Goal: Find specific page/section: Find specific page/section

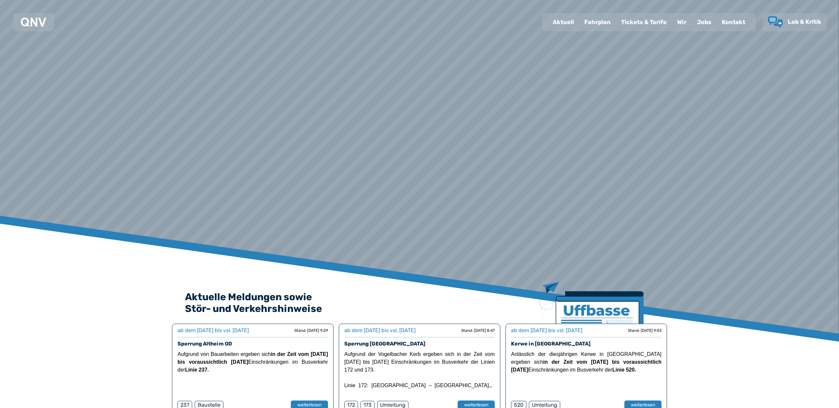
click at [598, 23] on div "Fahrplan" at bounding box center [597, 22] width 37 height 17
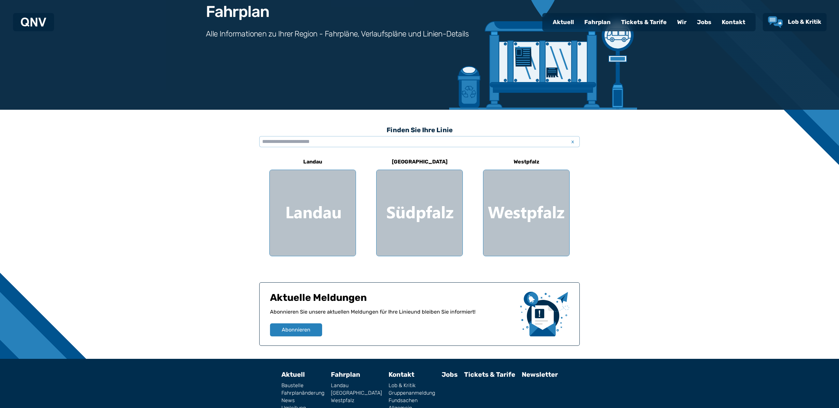
scroll to position [109, 0]
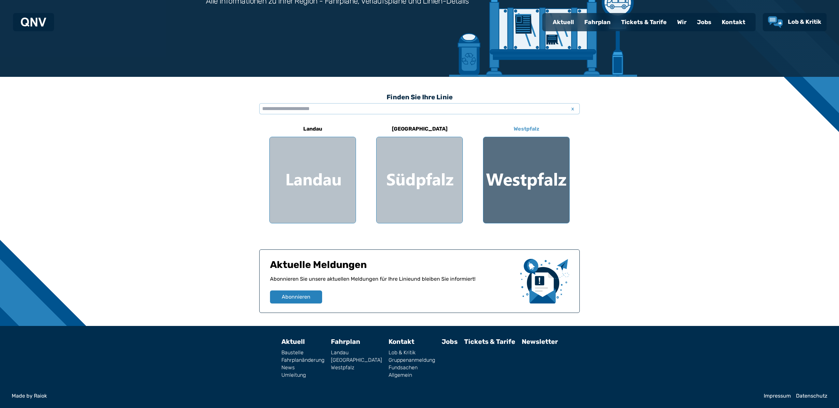
click at [531, 182] on div at bounding box center [527, 180] width 86 height 86
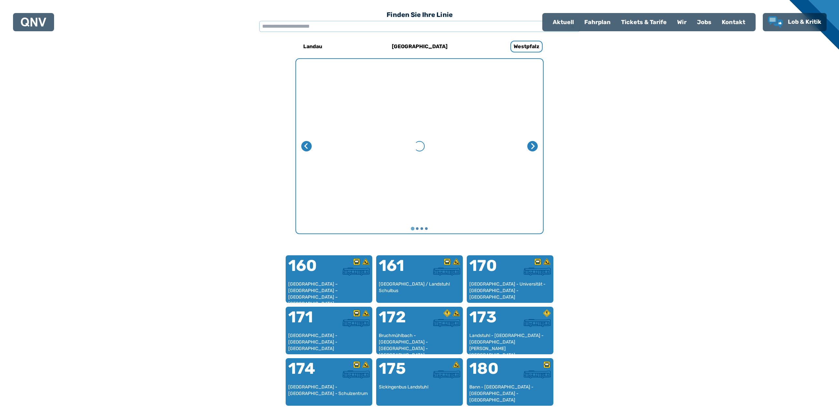
scroll to position [201, 0]
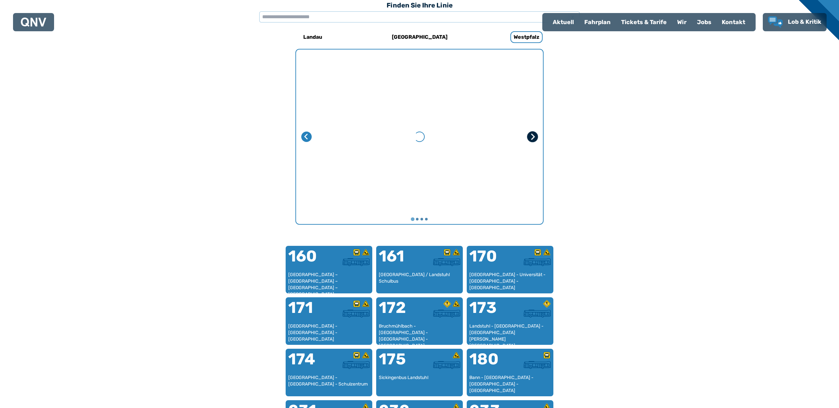
click at [534, 137] on icon "Nächste Seite" at bounding box center [534, 137] width 4 height 6
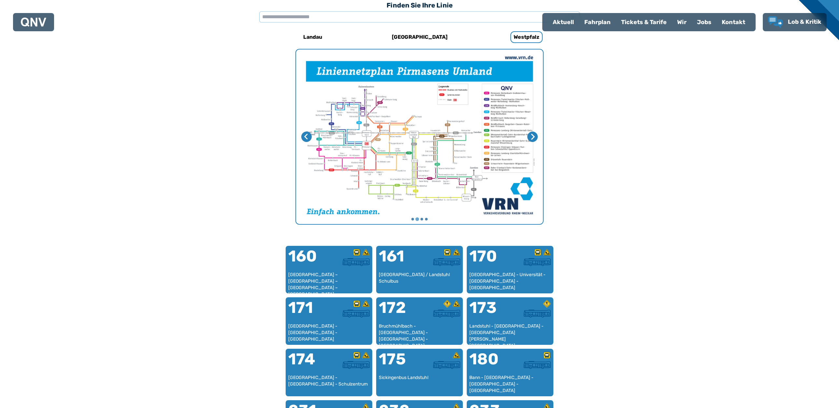
click at [393, 137] on img "2 von 4" at bounding box center [419, 137] width 247 height 175
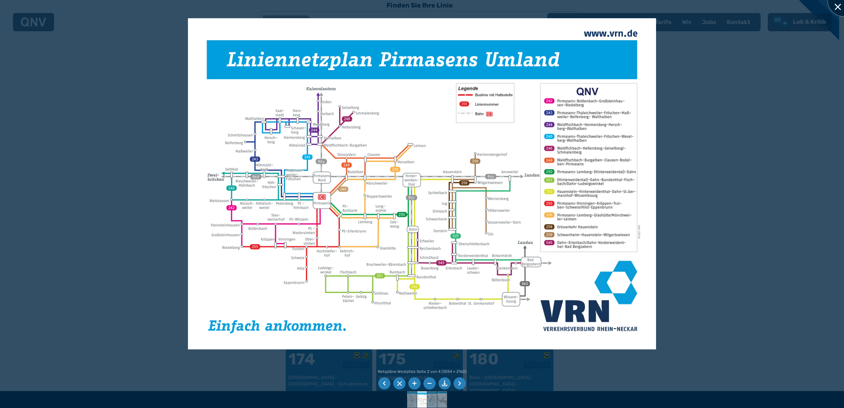
click at [836, 9] on div at bounding box center [844, 0] width 33 height 33
